Goal: Information Seeking & Learning: Learn about a topic

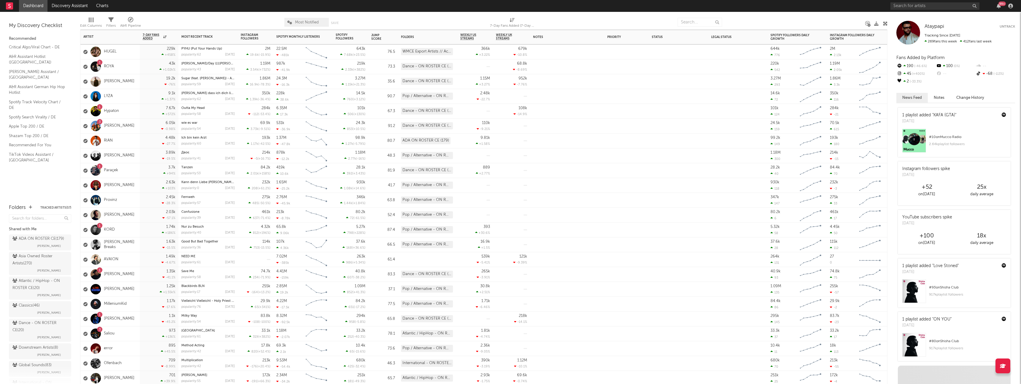
click at [138, 272] on div "1 [PERSON_NAME]" at bounding box center [109, 274] width 59 height 15
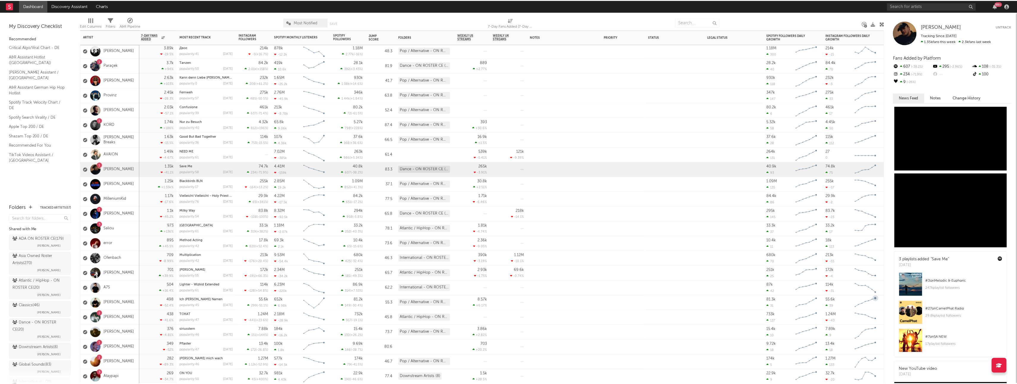
scroll to position [42, 0]
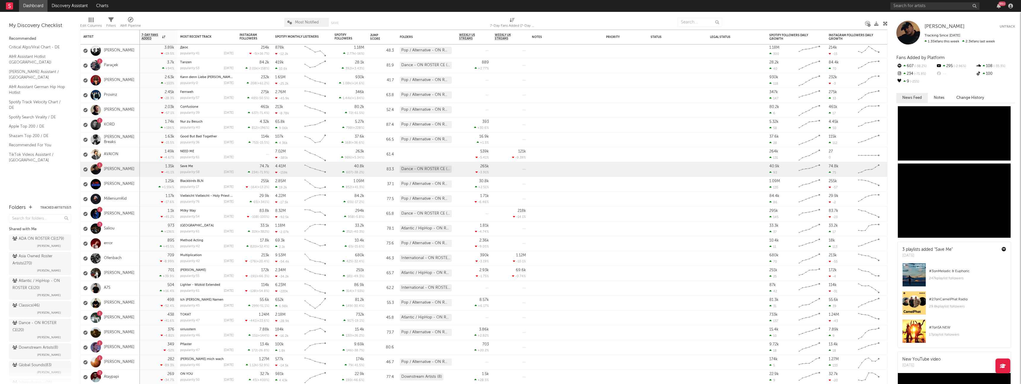
click at [955, 274] on div "# 3 on Melodic & Euphoric" at bounding box center [967, 271] width 77 height 7
click at [944, 28] on span "[PERSON_NAME]" at bounding box center [945, 26] width 40 height 5
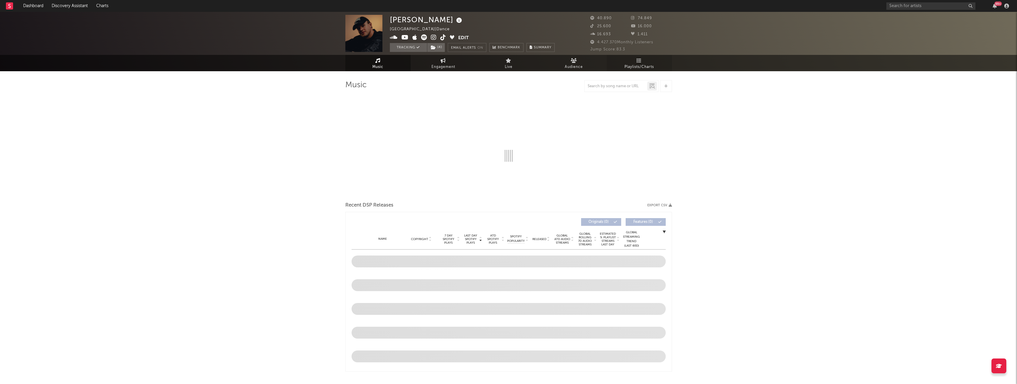
click at [645, 67] on span "Playlists/Charts" at bounding box center [638, 67] width 29 height 7
